Goal: Manage account settings

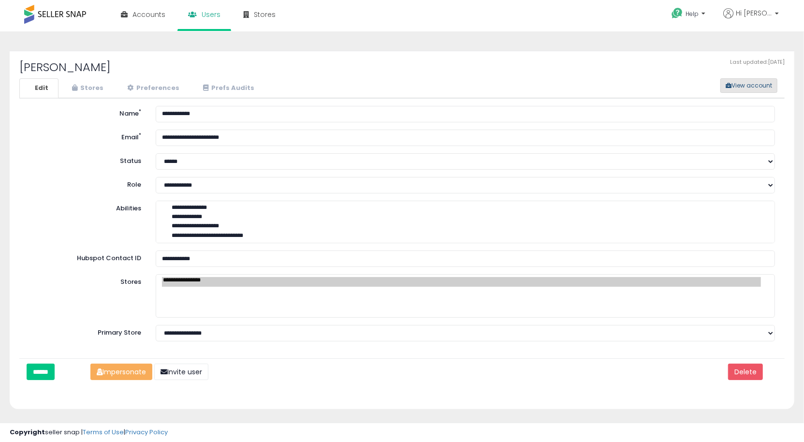
click at [758, 79] on button "View account" at bounding box center [749, 85] width 57 height 15
click at [751, 84] on button "View account" at bounding box center [749, 85] width 57 height 15
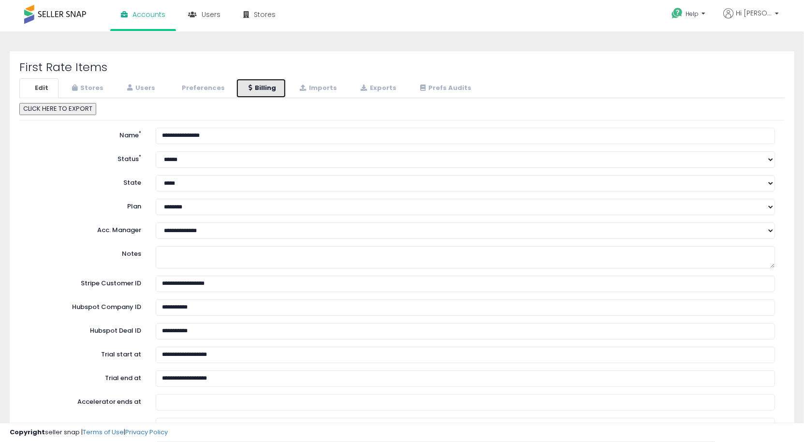
click at [249, 90] on icon at bounding box center [250, 88] width 3 height 6
click at [69, 66] on h2 "First Rate Items" at bounding box center [402, 67] width 766 height 13
copy div "First Rate Items"
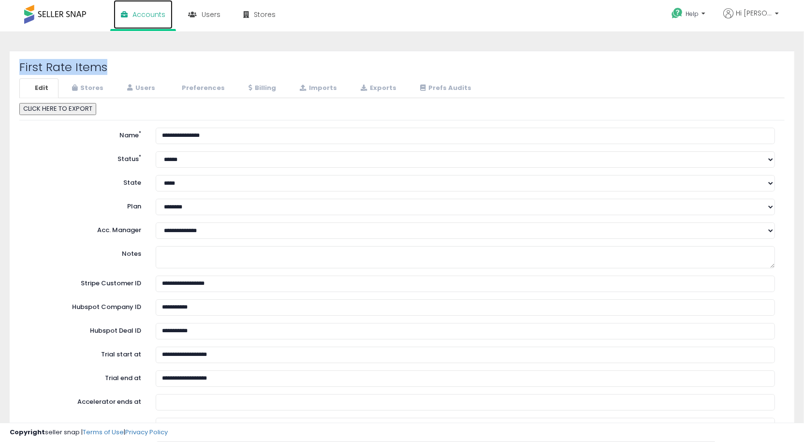
click at [141, 14] on span "Accounts" at bounding box center [149, 15] width 33 height 10
